Goal: Transaction & Acquisition: Download file/media

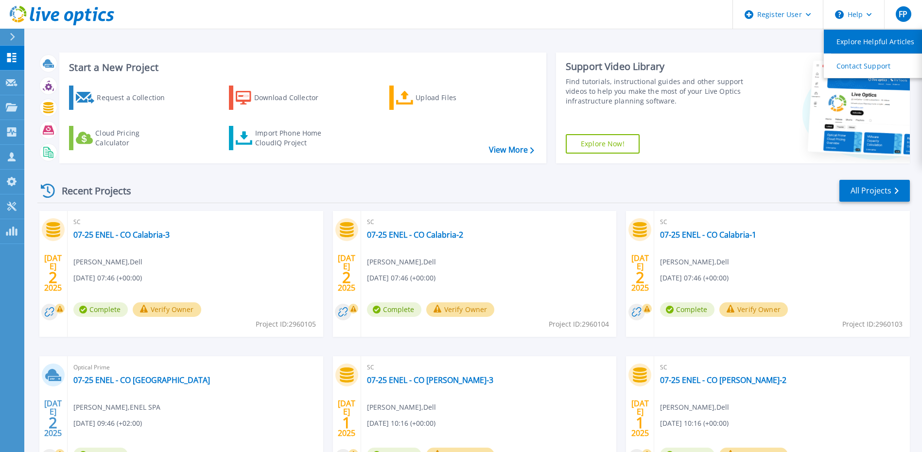
click at [865, 36] on link "Explore Helpful Articles" at bounding box center [878, 42] width 108 height 24
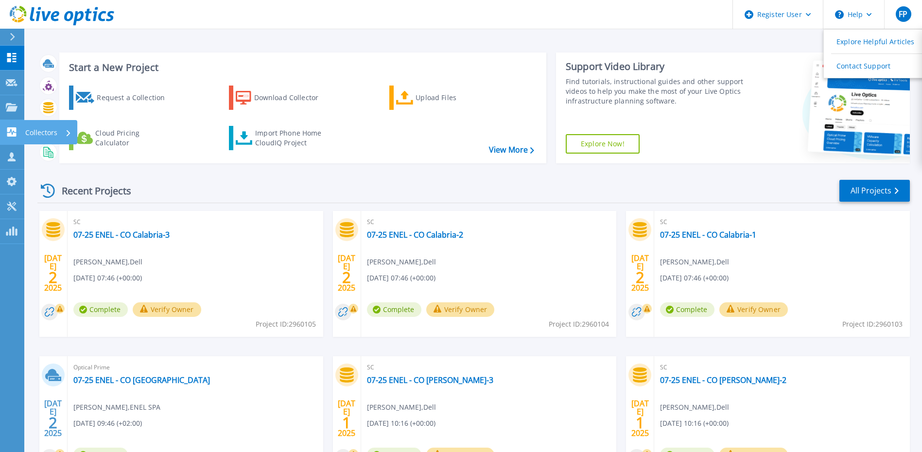
click at [13, 125] on link "Collectors Collectors" at bounding box center [12, 132] width 24 height 25
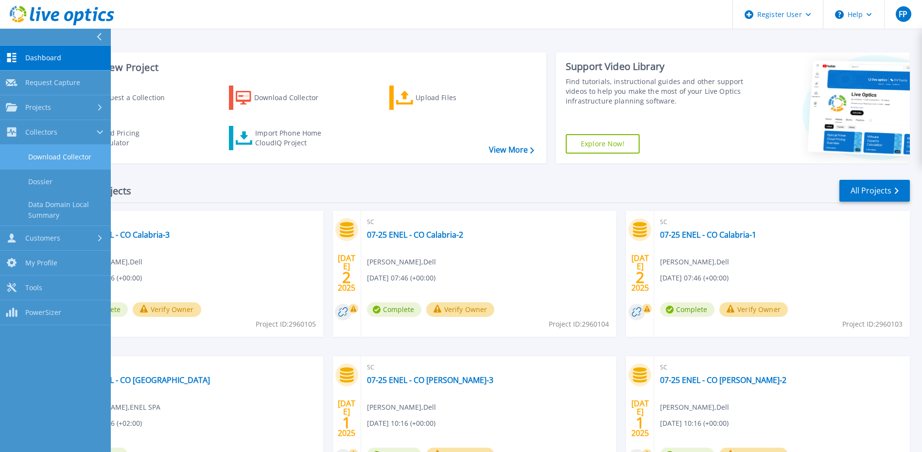
click at [70, 149] on link "Download Collector" at bounding box center [55, 157] width 111 height 25
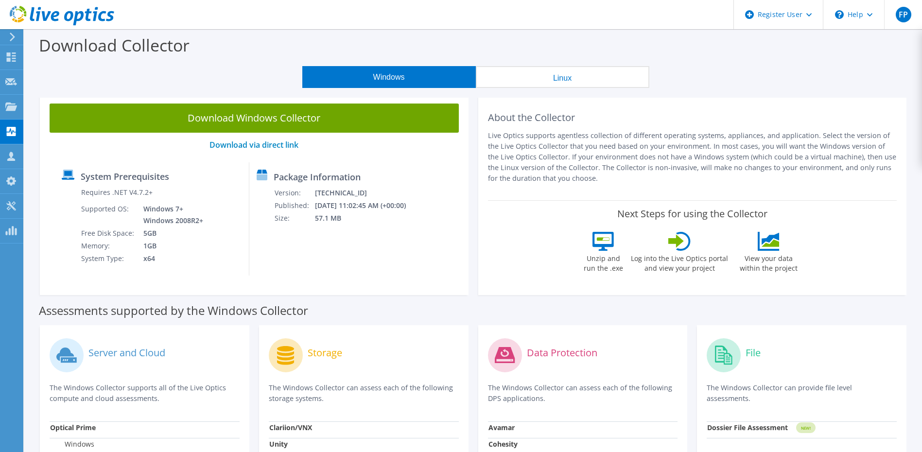
click at [510, 70] on button "Linux" at bounding box center [563, 77] width 174 height 22
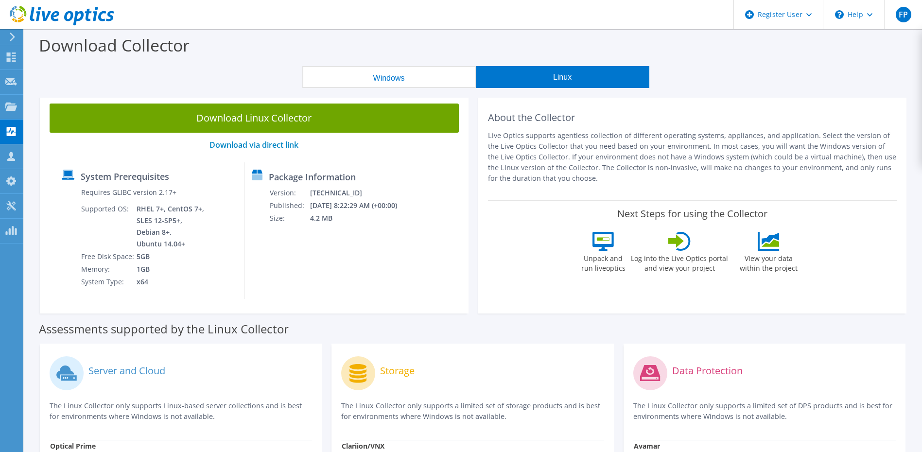
click at [396, 74] on button "Windows" at bounding box center [389, 77] width 174 height 22
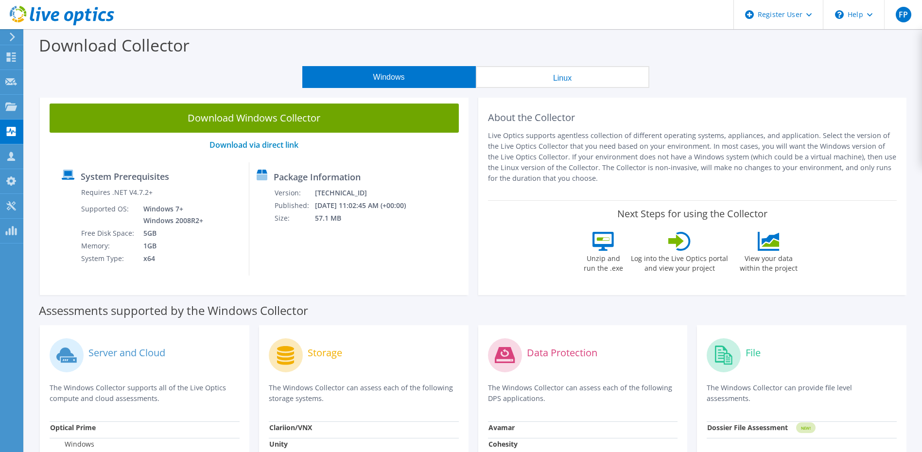
click at [509, 74] on button "Linux" at bounding box center [563, 77] width 174 height 22
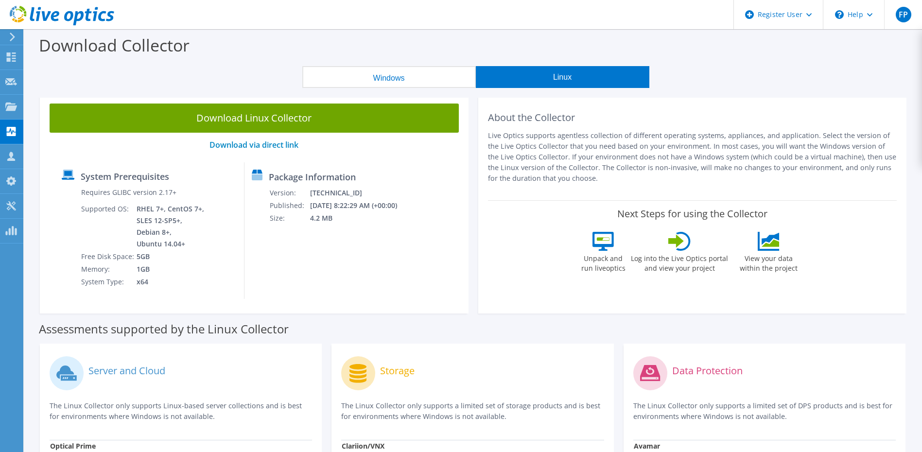
click at [382, 62] on div "Download Collector" at bounding box center [473, 47] width 888 height 37
click at [385, 84] on button "Windows" at bounding box center [389, 77] width 174 height 22
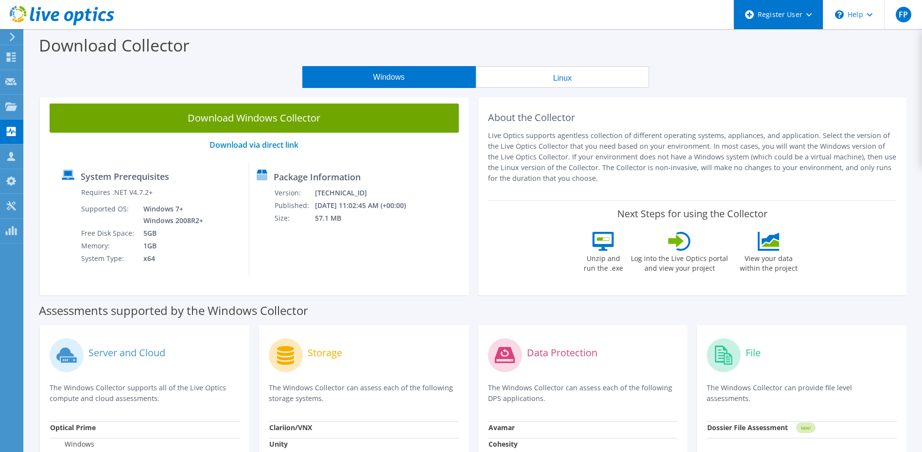
click at [807, 14] on icon at bounding box center [809, 14] width 5 height 3
click at [881, 59] on div "Download Collector" at bounding box center [473, 47] width 888 height 37
click at [875, 13] on div "\n Help" at bounding box center [853, 14] width 61 height 29
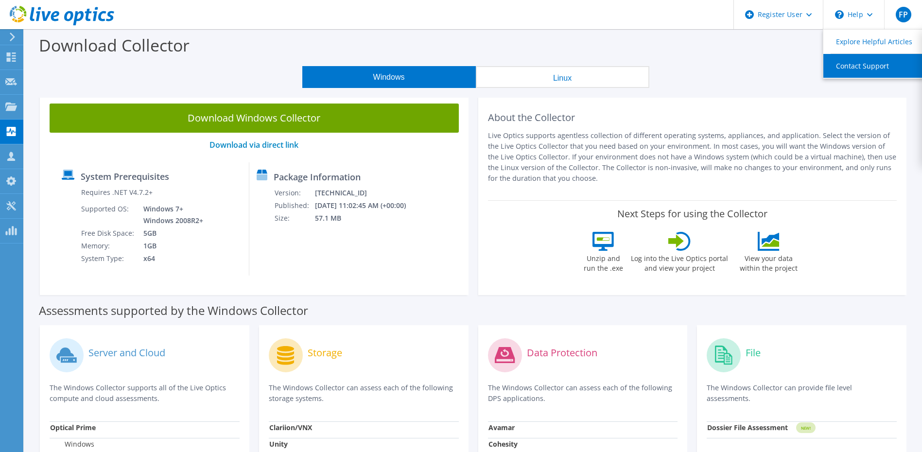
click at [871, 71] on link "Contact Support" at bounding box center [878, 66] width 108 height 24
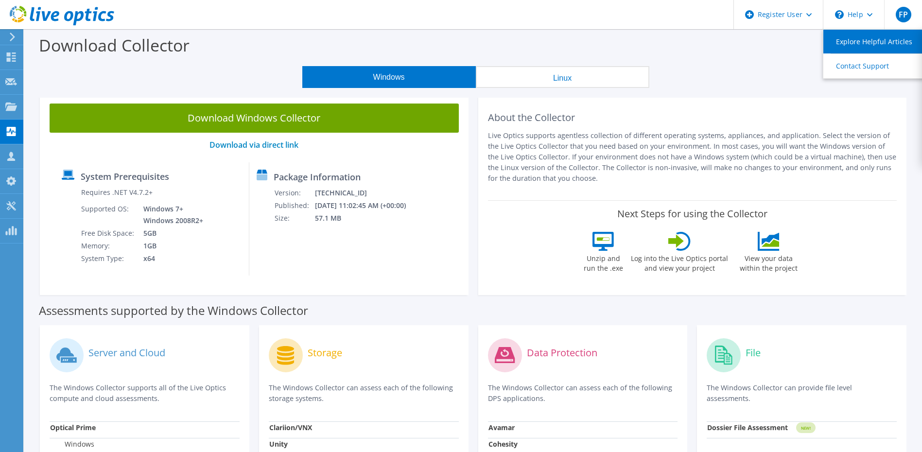
click at [870, 36] on link "Explore Helpful Articles" at bounding box center [878, 42] width 108 height 24
click at [10, 39] on icon at bounding box center [12, 37] width 7 height 9
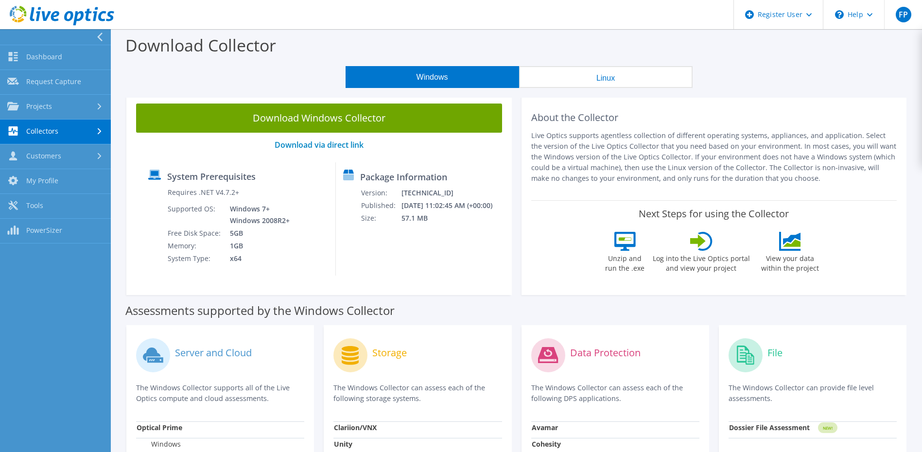
click at [104, 35] on div at bounding box center [101, 37] width 11 height 9
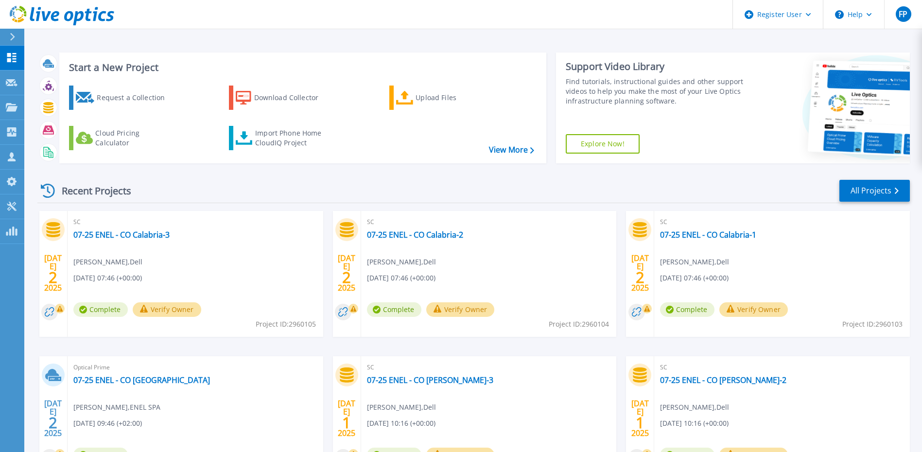
click at [605, 143] on link "Explore Now!" at bounding box center [603, 143] width 74 height 19
